Goal: Task Accomplishment & Management: Use online tool/utility

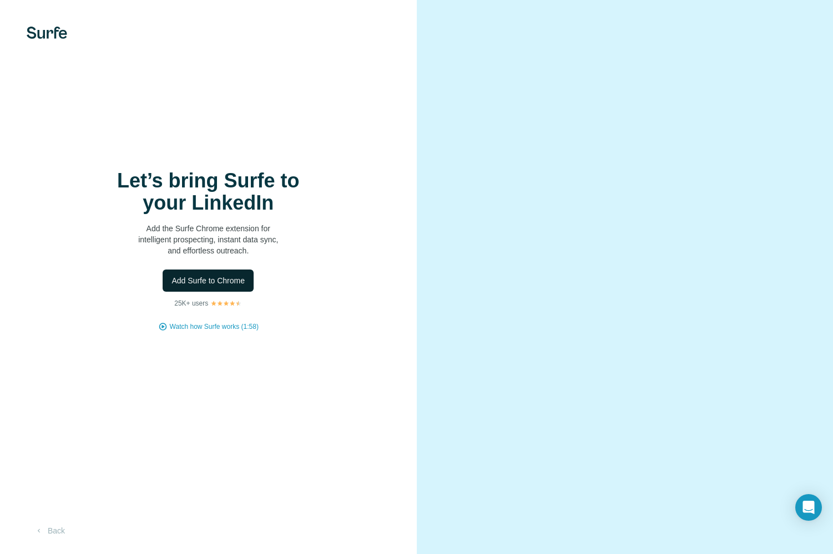
click at [205, 275] on span "Add Surfe to Chrome" at bounding box center [207, 280] width 73 height 11
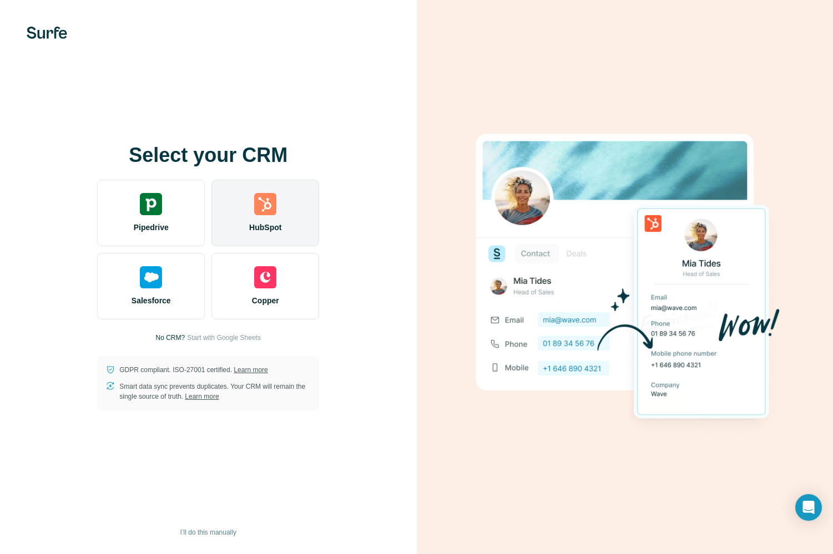
click at [252, 220] on div "HubSpot" at bounding box center [265, 213] width 108 height 67
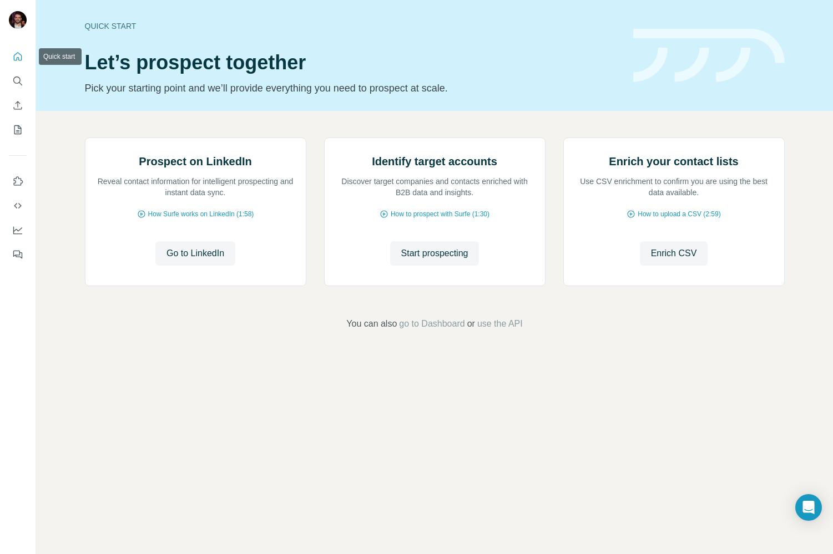
click at [19, 60] on icon "Quick start" at bounding box center [18, 56] width 8 height 8
click at [28, 48] on div at bounding box center [17, 152] width 35 height 225
click at [25, 54] on button "Quick start" at bounding box center [18, 57] width 18 height 20
click at [19, 187] on button "Use Surfe on LinkedIn" at bounding box center [18, 181] width 18 height 20
click at [424, 266] on button "Start prospecting" at bounding box center [434, 253] width 89 height 24
